Goal: Check status

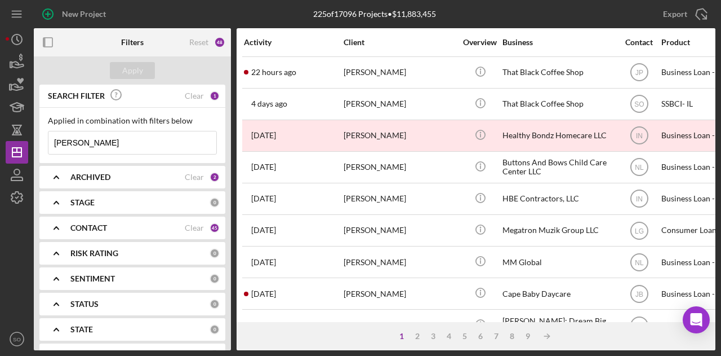
click at [136, 147] on input "[PERSON_NAME]" at bounding box center [132, 142] width 168 height 23
drag, startPoint x: 139, startPoint y: 141, endPoint x: 17, endPoint y: 144, distance: 122.3
click at [17, 144] on div "New Project 225 of 17096 Projects • $11,883,455 [PERSON_NAME] Export Icon/Expor…" at bounding box center [361, 175] width 710 height 350
click at [153, 140] on input at bounding box center [132, 142] width 168 height 23
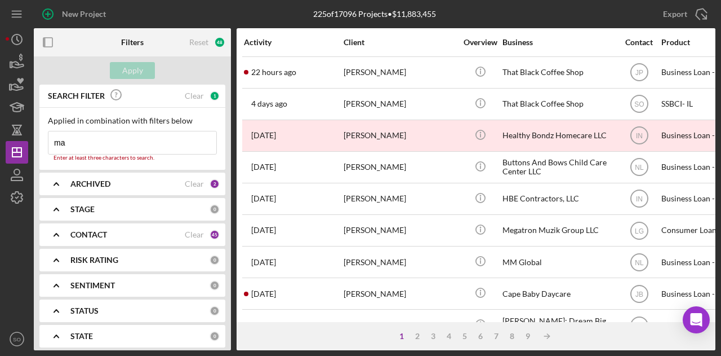
type input "m"
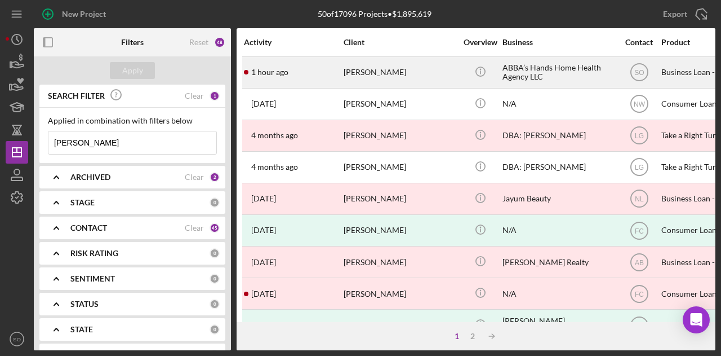
type input "[PERSON_NAME]"
click at [362, 73] on div "[PERSON_NAME]" at bounding box center [400, 72] width 113 height 30
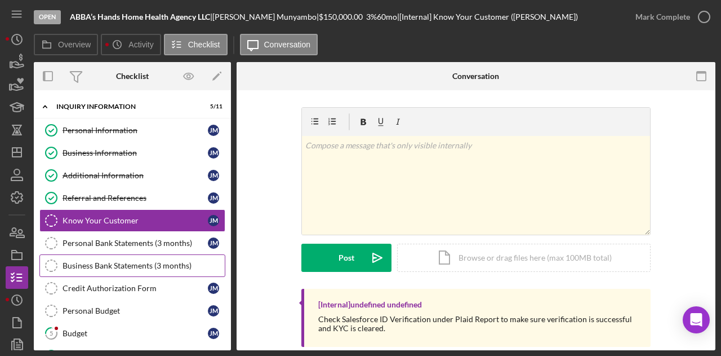
scroll to position [150, 0]
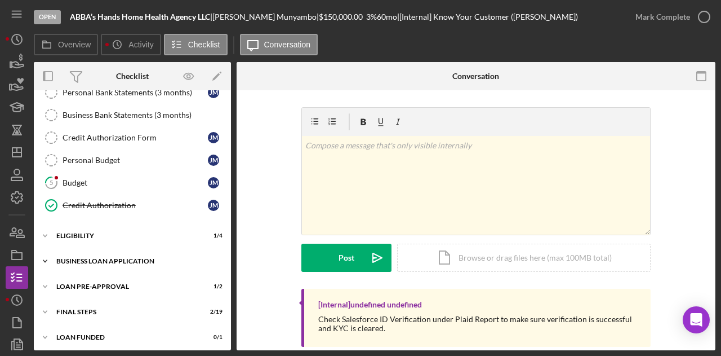
click at [107, 258] on div "BUSINESS LOAN APPLICATION" at bounding box center [136, 261] width 161 height 7
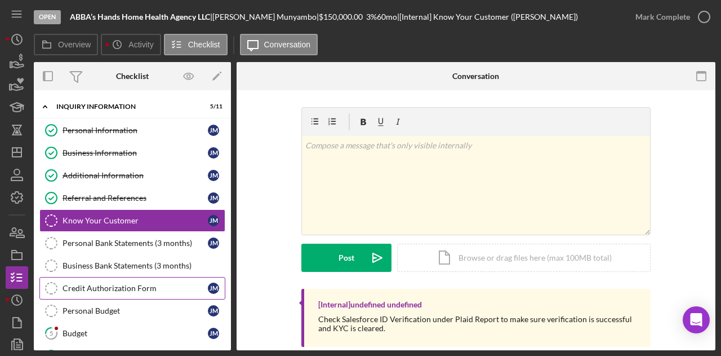
scroll to position [169, 0]
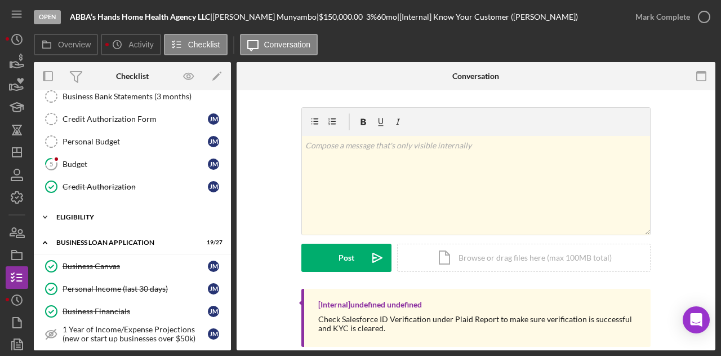
click at [75, 217] on div "Icon/Expander ELIGIBILITY 1 / 4" at bounding box center [132, 217] width 197 height 23
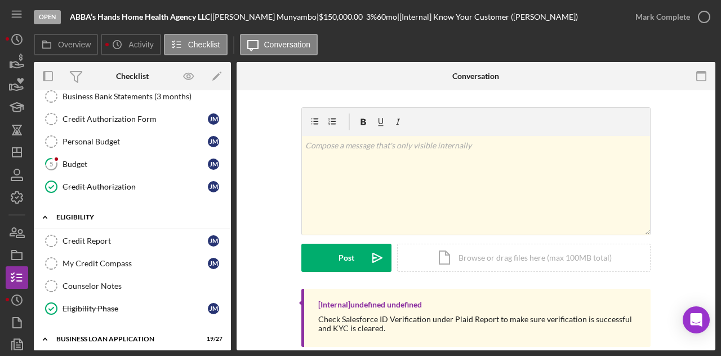
scroll to position [338, 0]
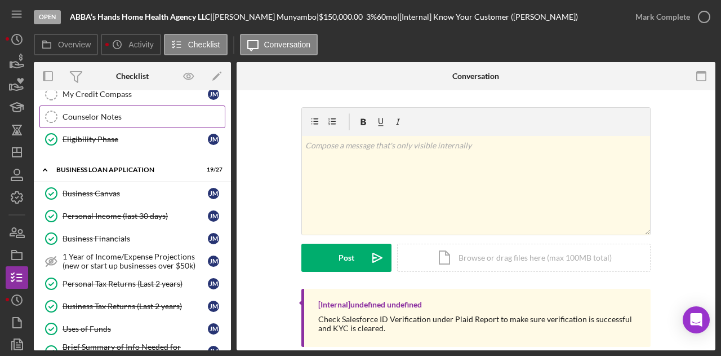
click at [103, 118] on link "Counselor Notes Counselor Notes" at bounding box center [132, 116] width 186 height 23
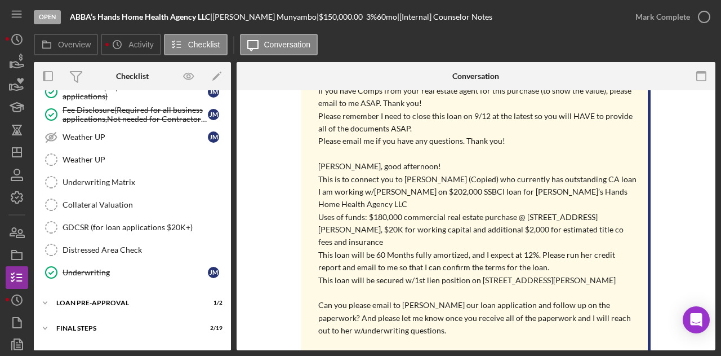
scroll to position [850, 0]
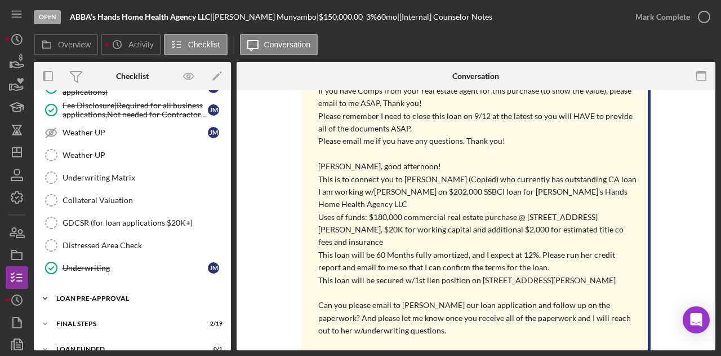
click at [94, 287] on div "Icon/Expander LOAN PRE-APPROVAL 1 / 2" at bounding box center [132, 298] width 197 height 23
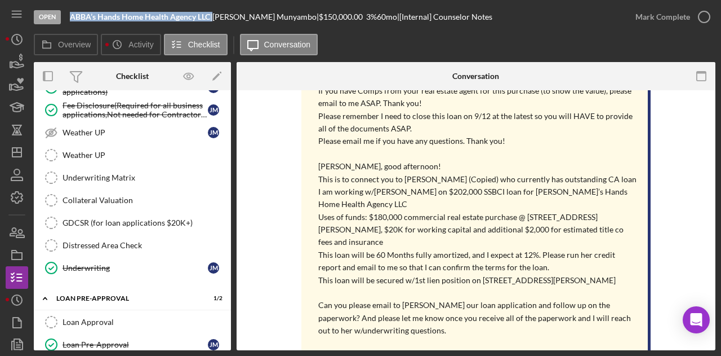
drag, startPoint x: 212, startPoint y: 17, endPoint x: 68, endPoint y: 15, distance: 144.3
click at [68, 15] on div "Open ABBA’s Hands Home Health Agency LLC | [PERSON_NAME] | $150,000.00 3 % 60 m…" at bounding box center [329, 17] width 591 height 34
